Goal: Task Accomplishment & Management: Manage account settings

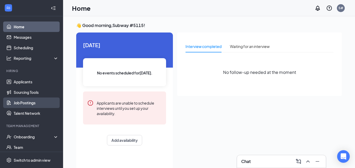
click at [27, 103] on link "Job Postings" at bounding box center [36, 103] width 45 height 11
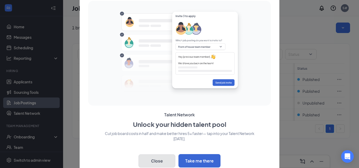
click at [149, 155] on button "Close" at bounding box center [157, 161] width 37 height 13
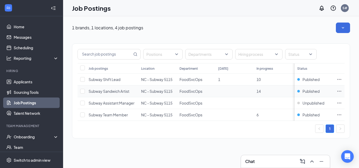
click at [340, 93] on icon "Ellipses" at bounding box center [339, 91] width 5 height 5
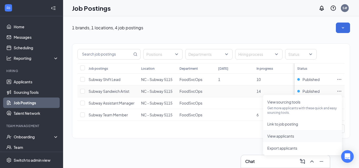
click at [281, 136] on span "View applicants" at bounding box center [280, 136] width 27 height 5
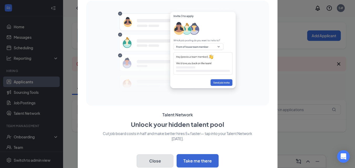
click at [151, 156] on button "Close" at bounding box center [155, 161] width 37 height 13
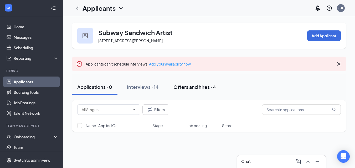
click at [185, 86] on div "Offers and hires · 4" at bounding box center [194, 87] width 43 height 7
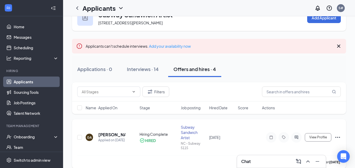
scroll to position [26, 0]
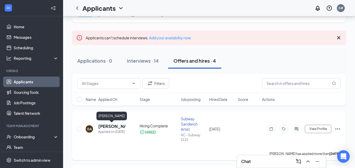
click at [104, 126] on h5 "[PERSON_NAME]" at bounding box center [111, 127] width 27 height 6
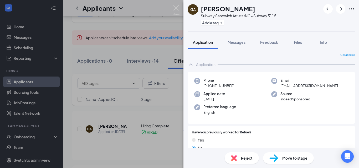
click at [146, 111] on div "GA [PERSON_NAME] Subway Sandwich Artist at NC - Subway 5115 Add a tag Applicati…" at bounding box center [179, 84] width 359 height 168
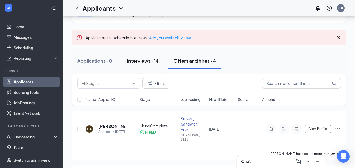
click at [137, 59] on div "Interviews · 14" at bounding box center [143, 61] width 32 height 7
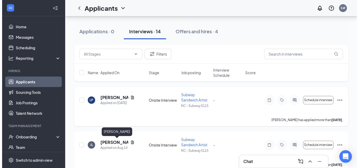
scroll to position [53, 0]
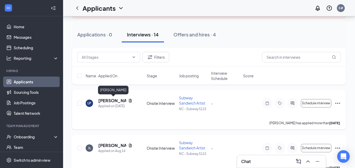
click at [111, 102] on h5 "[PERSON_NAME]" at bounding box center [112, 101] width 28 height 6
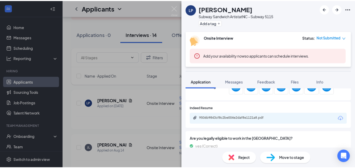
scroll to position [211, 0]
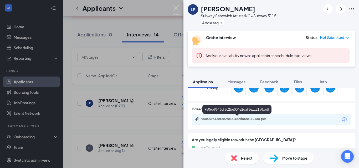
click at [221, 122] on div "9506b9843cf8c2be004e2daf8e1121a8.pdf" at bounding box center [237, 119] width 85 height 5
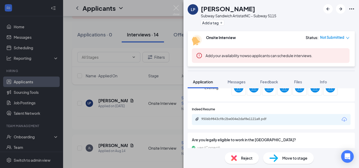
click at [135, 117] on div "LP [PERSON_NAME] Subway Sandwich Artist at NC - Subway 5115 Add a tag Onsite In…" at bounding box center [179, 84] width 359 height 168
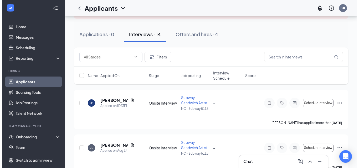
scroll to position [79, 0]
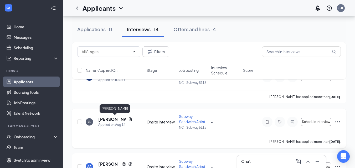
click at [107, 120] on h5 "[PERSON_NAME]" at bounding box center [112, 120] width 28 height 6
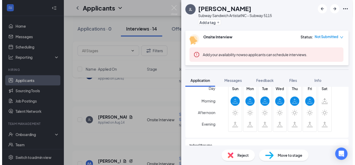
scroll to position [131, 0]
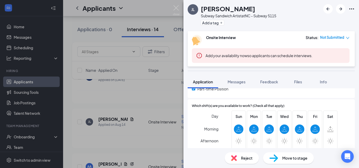
click at [142, 105] on div "[PERSON_NAME] Subway Sandwich Artist at NC - Subway 5115 Add a tag Onsite Inter…" at bounding box center [179, 84] width 359 height 168
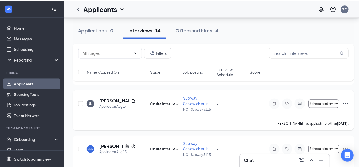
scroll to position [131, 0]
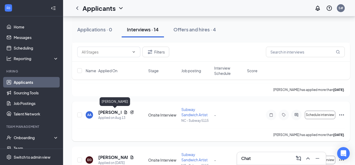
click at [111, 113] on h5 "[PERSON_NAME]" at bounding box center [109, 112] width 23 height 6
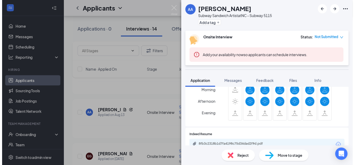
scroll to position [158, 0]
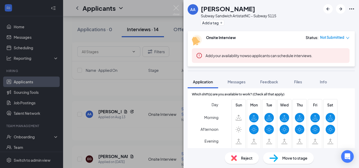
click at [152, 99] on div "AA Asia Ashley Subway Sandwich Artist at NC - Subway 5115 Add a tag Onsite Inte…" at bounding box center [179, 84] width 359 height 168
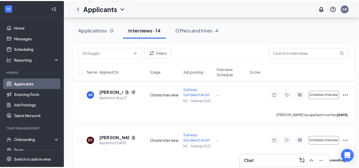
scroll to position [158, 0]
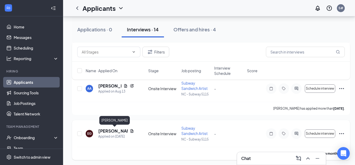
click at [116, 131] on h5 "[PERSON_NAME]" at bounding box center [112, 131] width 29 height 6
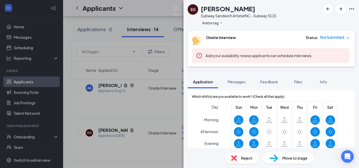
scroll to position [158, 0]
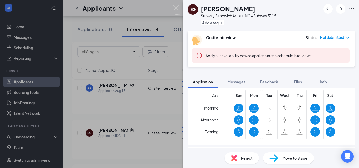
click at [168, 117] on div "EG [PERSON_NAME] Subway Sandwich Artist at NC - Subway 5115 Add a tag Onsite In…" at bounding box center [179, 84] width 359 height 168
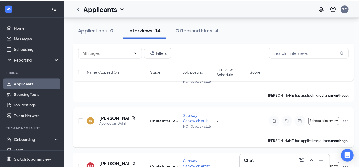
scroll to position [237, 0]
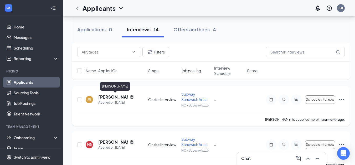
click at [106, 96] on h5 "[PERSON_NAME]" at bounding box center [112, 97] width 29 height 6
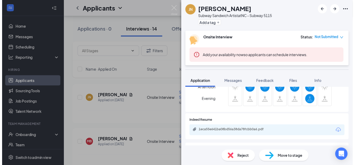
scroll to position [158, 0]
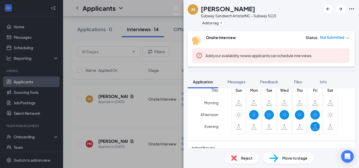
click at [151, 116] on div "[PERSON_NAME] [PERSON_NAME] Subway Sandwich Artist at NC - Subway 5115 Add a ta…" at bounding box center [179, 84] width 359 height 168
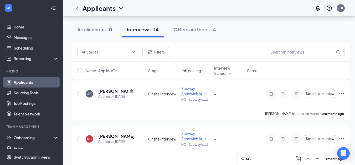
scroll to position [342, 0]
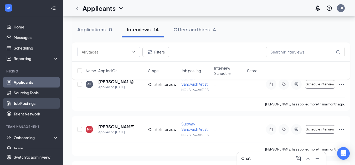
click at [29, 101] on link "Job Postings" at bounding box center [36, 103] width 45 height 11
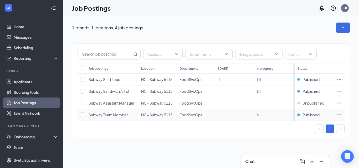
click at [339, 115] on icon "Ellipses" at bounding box center [339, 114] width 5 height 5
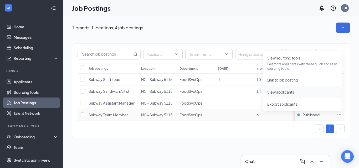
click at [287, 91] on span "View applicants" at bounding box center [280, 92] width 27 height 5
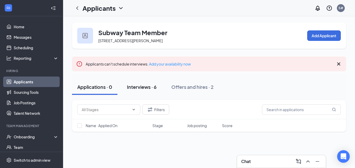
click at [147, 90] on div "Interviews · 6" at bounding box center [142, 87] width 30 height 7
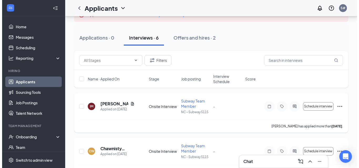
scroll to position [53, 0]
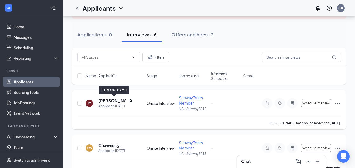
click at [111, 101] on h5 "Iris Mack" at bounding box center [112, 101] width 28 height 6
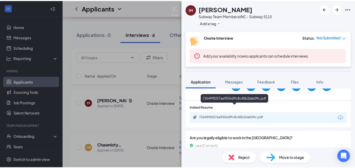
scroll to position [210, 0]
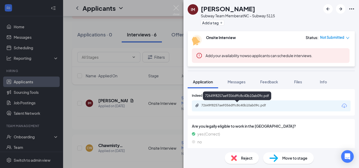
click at [221, 106] on div "72649f8257ae9356dffc8c40b10ab09c.pdf" at bounding box center [238, 106] width 74 height 4
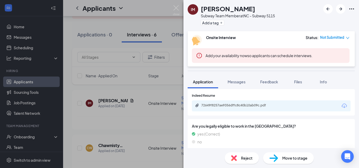
click at [132, 130] on div "IM Iris Mack Subway Team Member at NC - Subway 5115 Add a tag Onsite Interview …" at bounding box center [179, 84] width 359 height 168
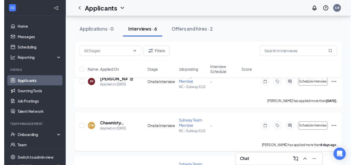
scroll to position [79, 0]
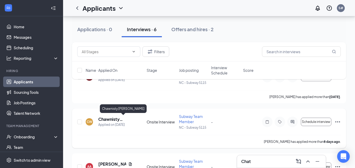
click at [114, 121] on h5 "Chawnisty Waden" at bounding box center [115, 120] width 34 height 6
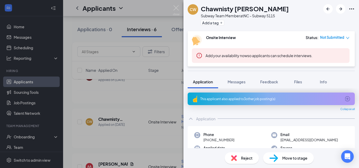
click at [99, 98] on div "CW Chawnisty Waden Subway Team Member at NC - Subway 5115 Add a tag Onsite Inte…" at bounding box center [179, 84] width 359 height 168
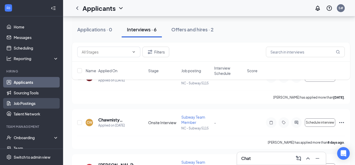
click at [26, 104] on link "Job Postings" at bounding box center [36, 103] width 45 height 11
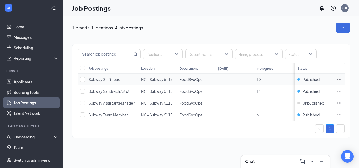
click at [106, 81] on span "Subway Shift Lead" at bounding box center [105, 79] width 32 height 5
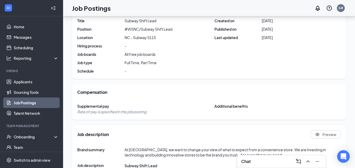
scroll to position [94, 0]
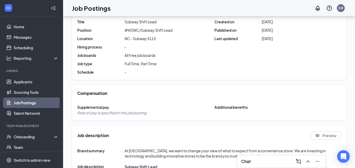
click at [52, 9] on icon "Collapse" at bounding box center [53, 8] width 5 height 5
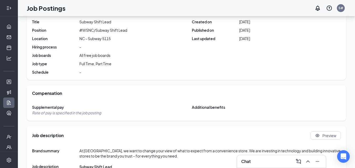
click at [4, 10] on div at bounding box center [9, 8] width 11 height 11
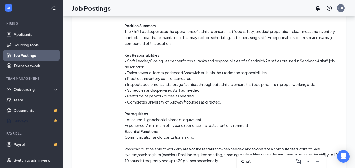
scroll to position [252, 0]
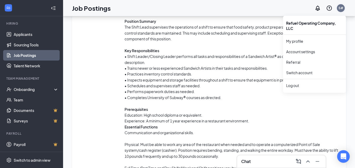
click at [340, 8] on div "S#" at bounding box center [341, 8] width 5 height 4
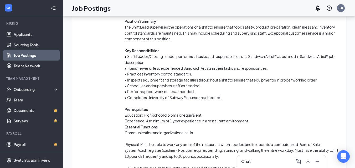
click at [341, 10] on div "S#" at bounding box center [341, 8] width 8 height 8
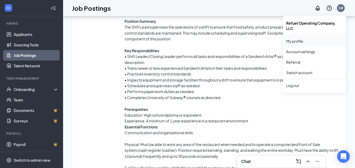
click at [301, 42] on link "My profile" at bounding box center [314, 41] width 57 height 5
